Goal: Transaction & Acquisition: Purchase product/service

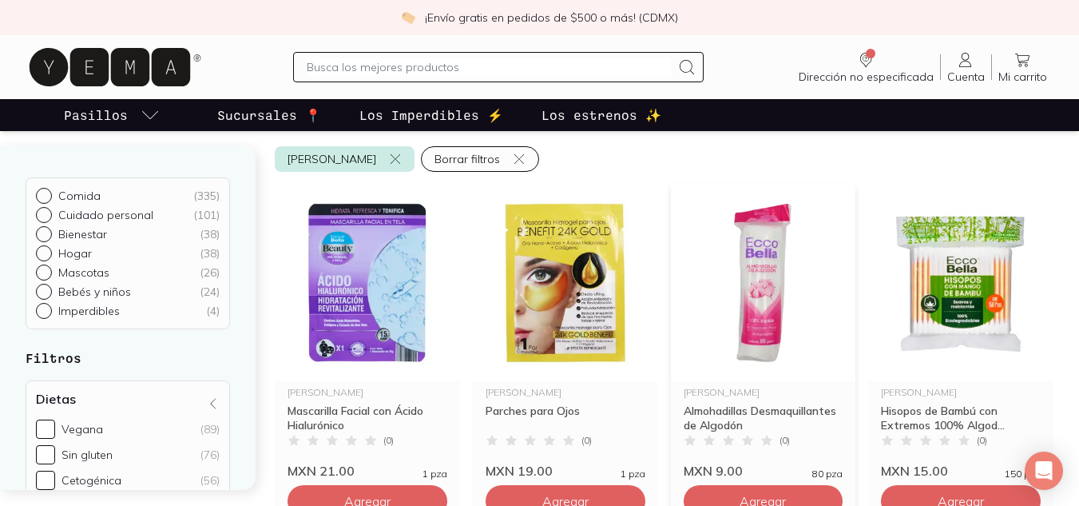
scroll to position [80, 0]
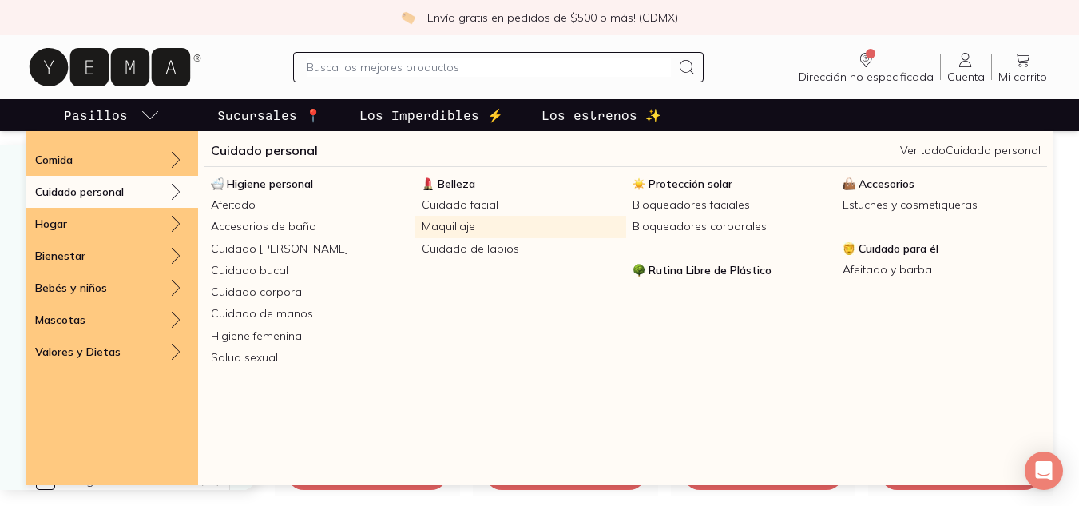
click at [470, 232] on link "Maquillaje" at bounding box center [520, 227] width 211 height 22
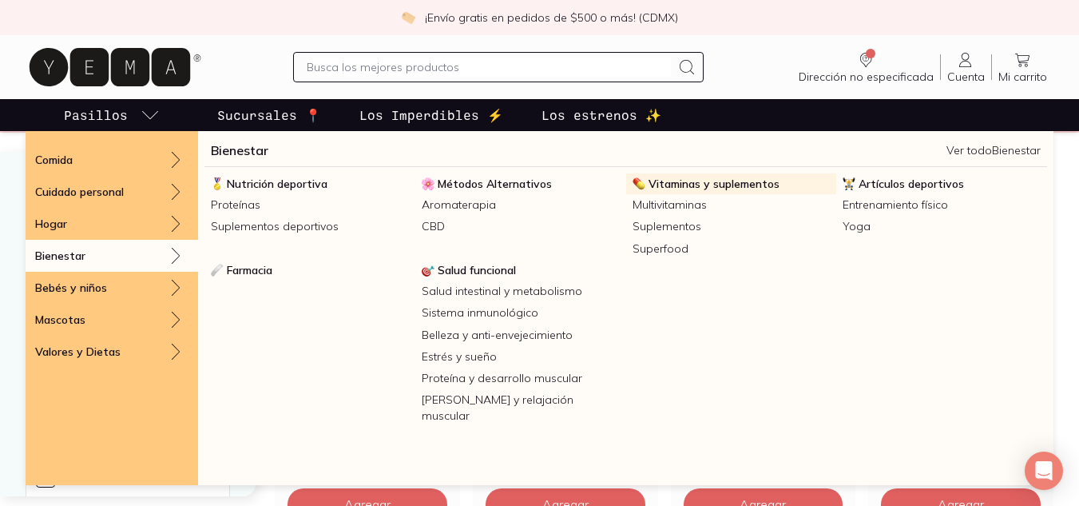
click at [717, 181] on span "Vitaminas y suplementos" at bounding box center [713, 183] width 131 height 14
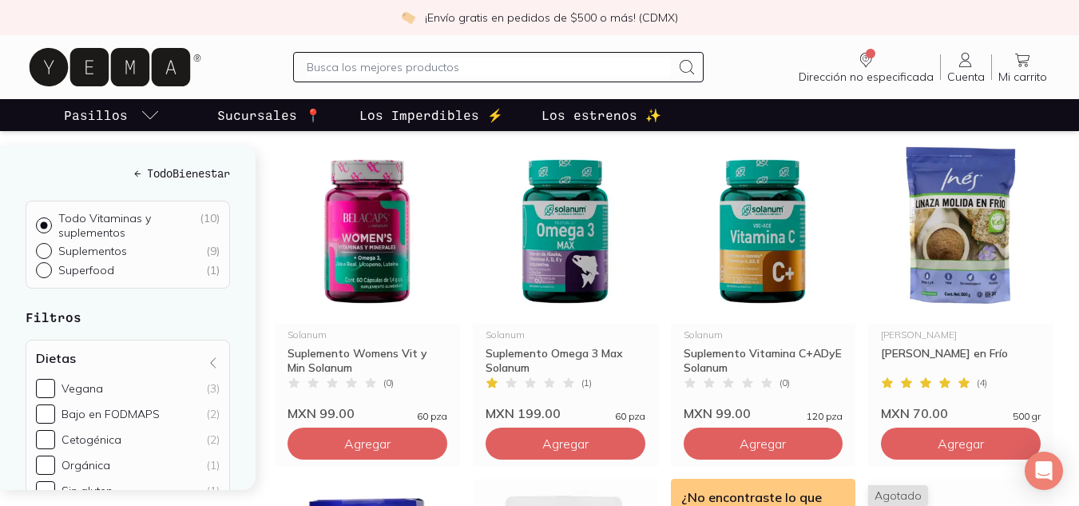
scroll to position [160, 0]
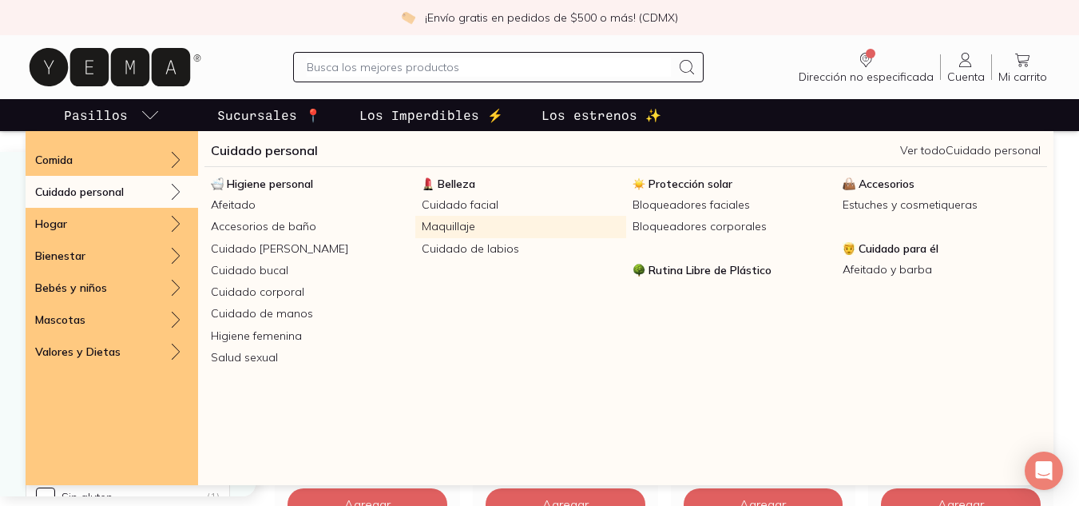
click at [453, 224] on link "Maquillaje" at bounding box center [520, 227] width 211 height 22
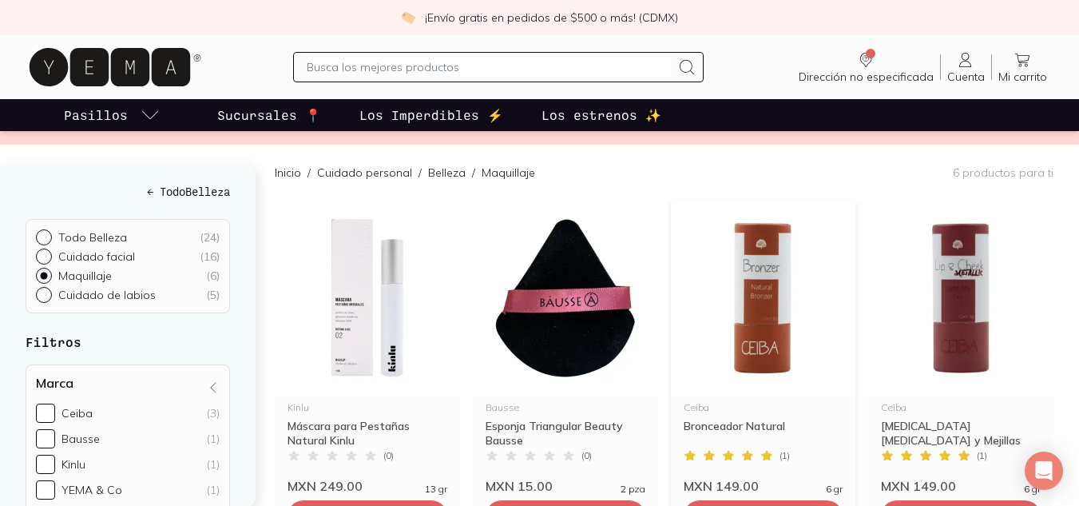
scroll to position [240, 0]
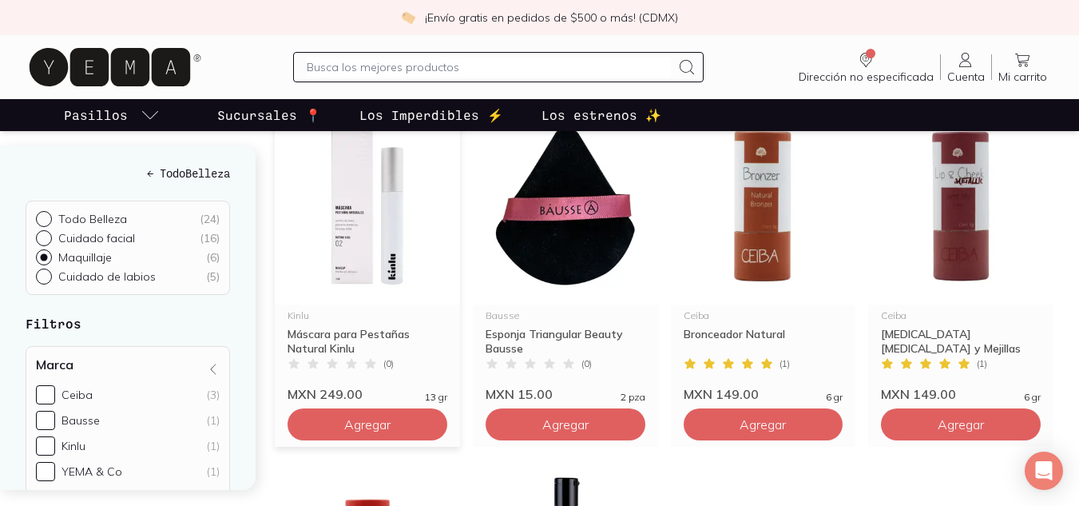
click at [375, 240] on img at bounding box center [367, 206] width 185 height 196
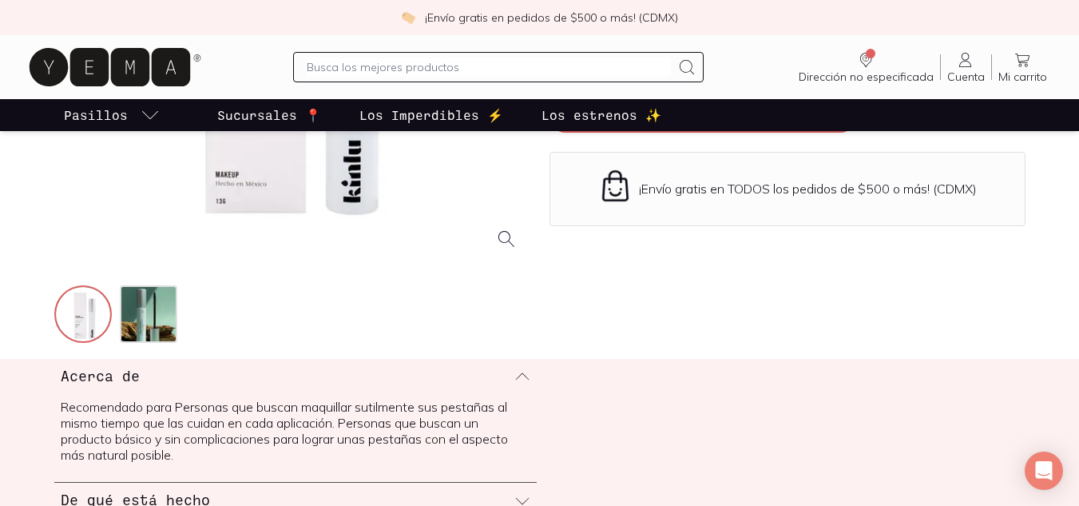
scroll to position [479, 0]
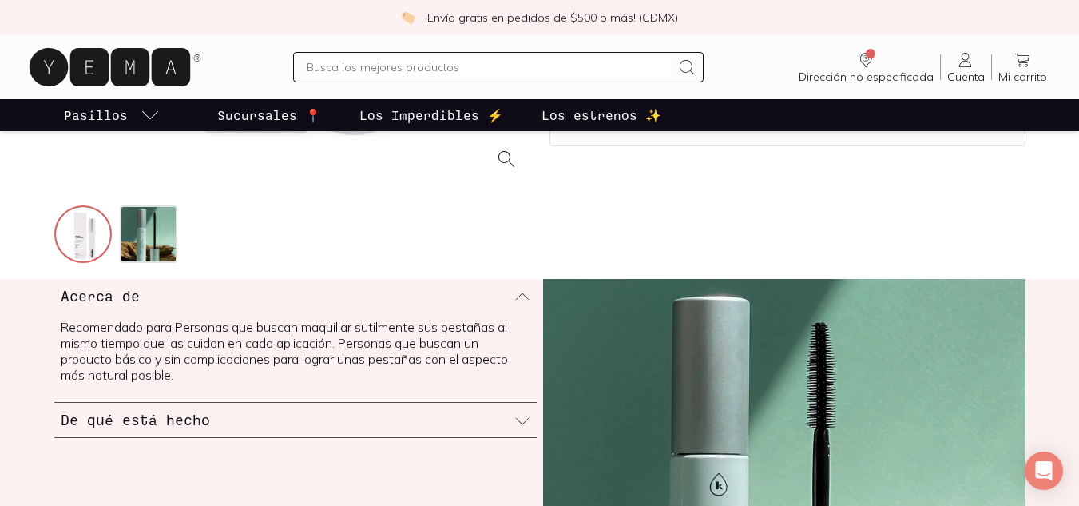
click at [524, 418] on icon at bounding box center [522, 421] width 16 height 16
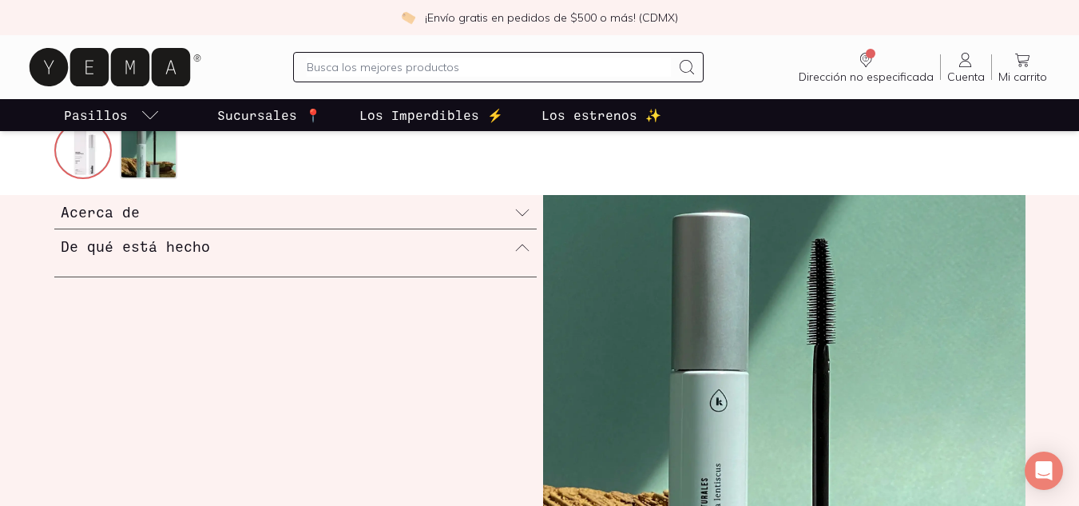
scroll to position [559, 0]
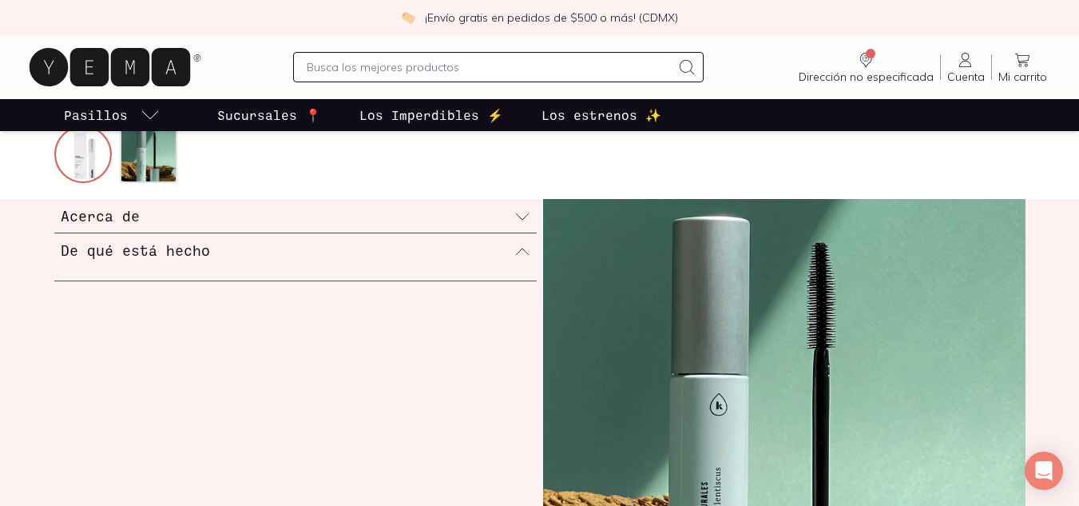
click at [361, 259] on div "De qué está hecho" at bounding box center [295, 250] width 482 height 34
click at [382, 214] on div "Acerca de" at bounding box center [295, 216] width 482 height 34
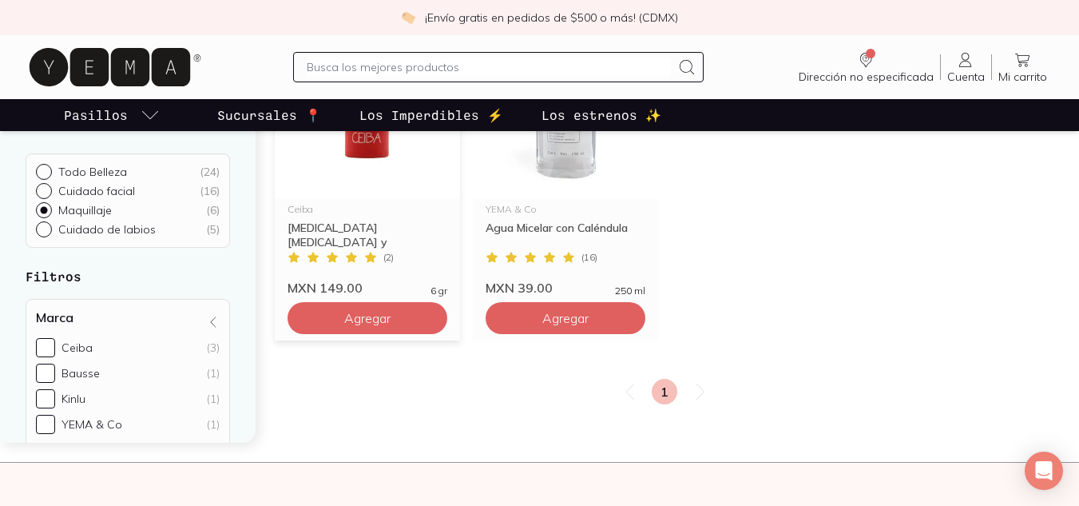
scroll to position [218, 0]
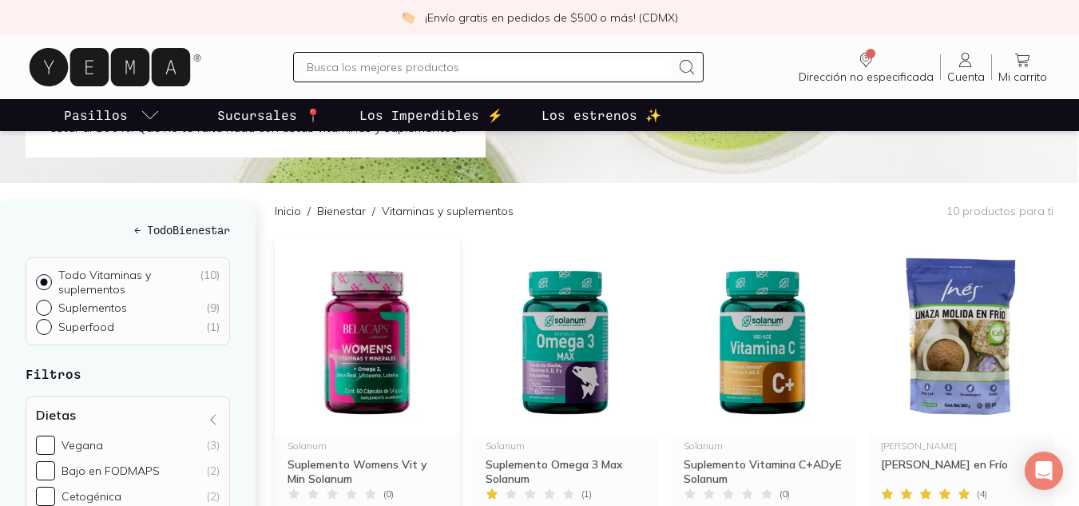
scroll to position [399, 0]
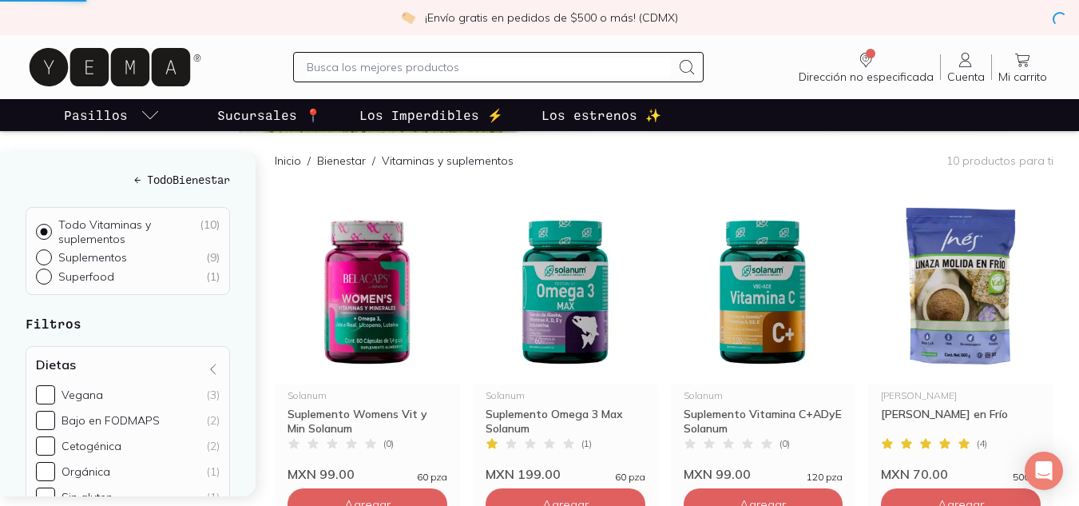
scroll to position [80, 0]
